Goal: Transaction & Acquisition: Subscribe to service/newsletter

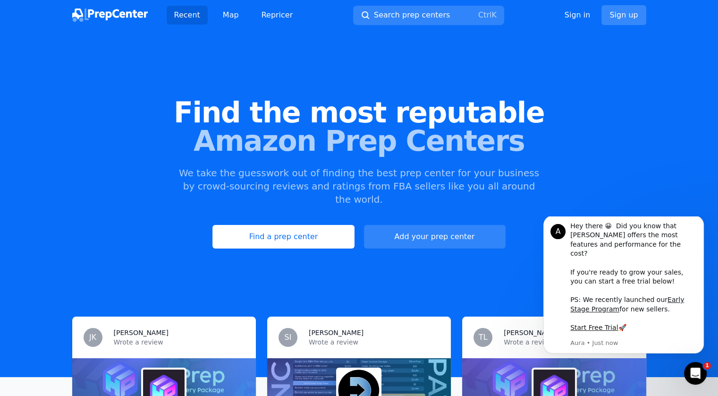
click at [630, 14] on link "Sign up" at bounding box center [624, 15] width 44 height 20
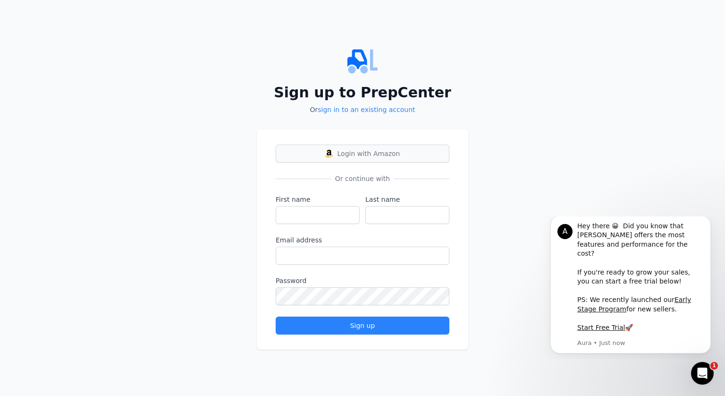
click at [355, 153] on span "Login with Amazon" at bounding box center [369, 153] width 63 height 9
